Goal: Task Accomplishment & Management: Manage account settings

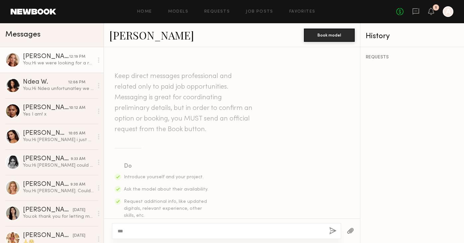
scroll to position [656, 0]
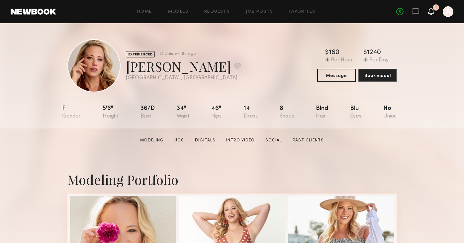
click at [431, 8] on icon at bounding box center [431, 11] width 6 height 7
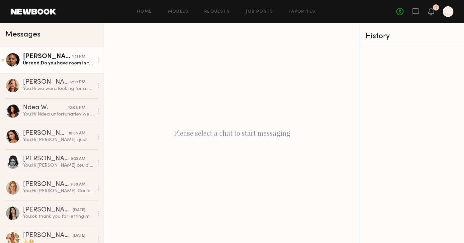
click at [49, 52] on link "Drew S. 1:11 PM Unread: Do you have room in the budget to do 150/hr? Typically …" at bounding box center [52, 60] width 104 height 26
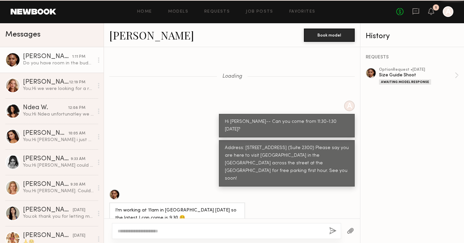
scroll to position [357, 0]
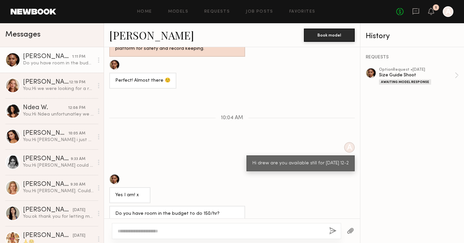
click at [182, 232] on textarea at bounding box center [220, 231] width 206 height 7
type textarea "*"
type textarea "**********"
click at [330, 232] on button "button" at bounding box center [332, 231] width 7 height 8
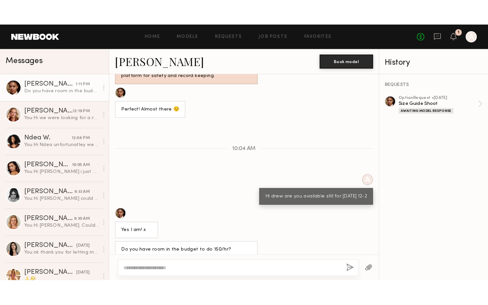
scroll to position [433, 0]
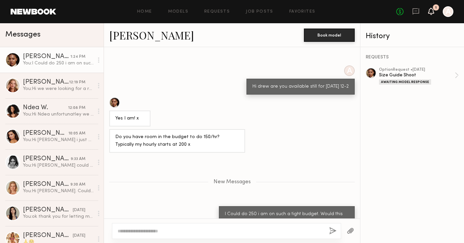
click at [430, 12] on icon at bounding box center [430, 11] width 5 height 5
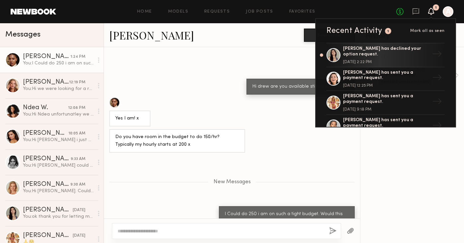
click at [359, 10] on div "Home Models Requests Job Posts Favorites Sign Out" at bounding box center [226, 12] width 340 height 4
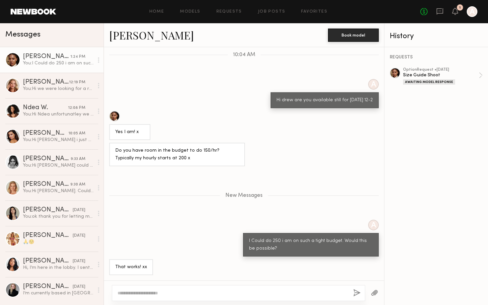
scroll to position [403, 0]
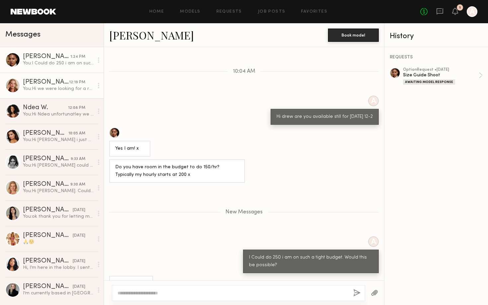
click at [61, 78] on link "Alyssa A. 12:19 PM You: Hi we were looking for a rate of 200 for 2 hours-- if t…" at bounding box center [52, 86] width 104 height 26
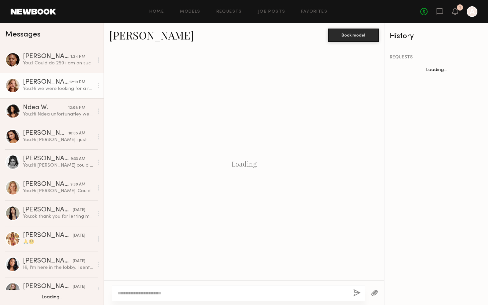
scroll to position [517, 0]
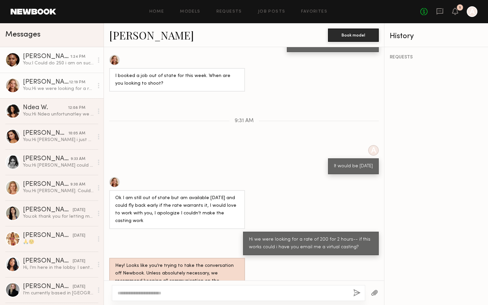
click at [66, 64] on div "You: I Could do 250 i am on such a tight budget. Would this be possible?" at bounding box center [58, 63] width 71 height 6
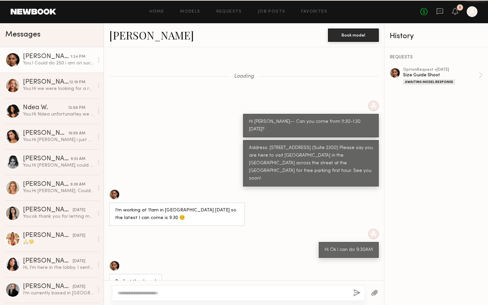
scroll to position [353, 0]
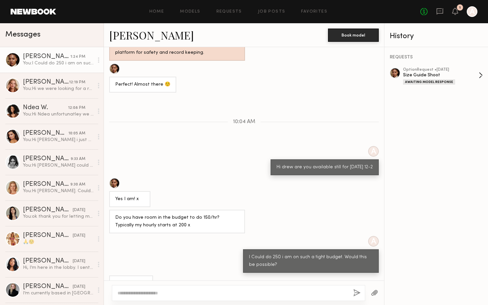
click at [423, 80] on div "Awaiting Model Response" at bounding box center [429, 81] width 52 height 5
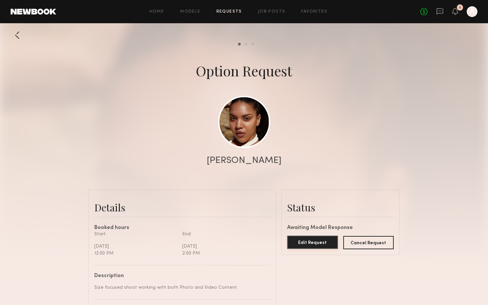
click at [302, 243] on button "Edit Request" at bounding box center [312, 242] width 51 height 13
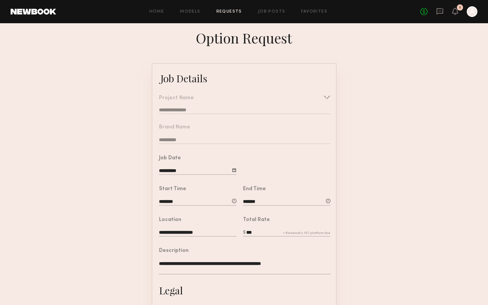
click at [256, 230] on input "***" at bounding box center [286, 232] width 87 height 7
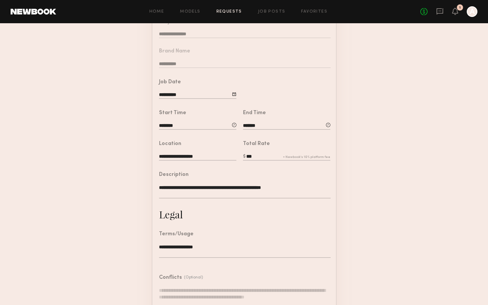
scroll to position [121, 0]
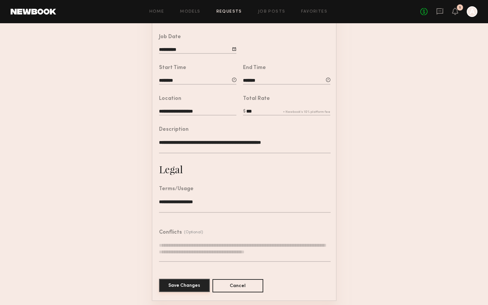
type input "***"
click at [189, 286] on button "Save Changes" at bounding box center [184, 285] width 51 height 13
